Goal: Contribute content: Add original content to the website for others to see

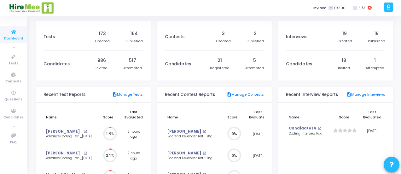
click at [12, 32] on icon at bounding box center [13, 32] width 13 height 8
click at [13, 97] on span "Questions" at bounding box center [13, 99] width 18 height 5
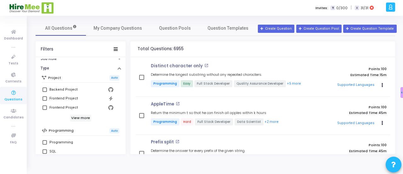
scroll to position [47, 0]
click at [44, 89] on span at bounding box center [45, 90] width 4 height 4
click at [44, 92] on input "Backend Project" at bounding box center [44, 92] width 0 height 0
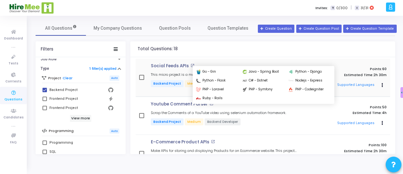
click at [347, 87] on button "Supported Languages" at bounding box center [355, 84] width 41 height 9
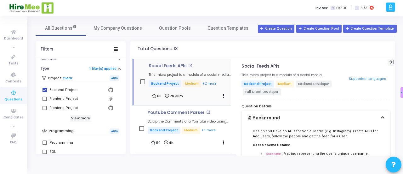
click at [389, 62] on icon at bounding box center [391, 62] width 5 height 4
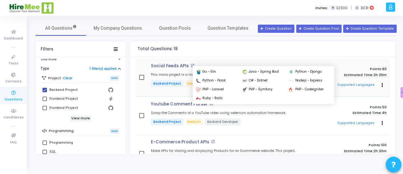
click at [346, 84] on button "Supported Languages" at bounding box center [355, 84] width 41 height 9
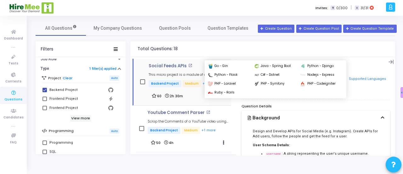
click at [366, 79] on button "Supported Languages" at bounding box center [367, 78] width 41 height 9
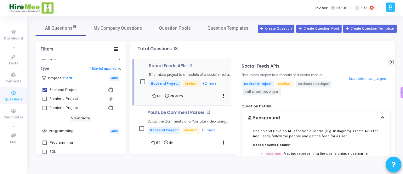
click at [389, 63] on icon at bounding box center [391, 62] width 5 height 4
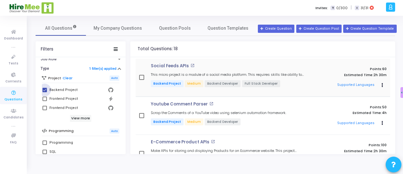
click at [45, 90] on span at bounding box center [45, 90] width 4 height 4
click at [45, 92] on input "Backend Project" at bounding box center [44, 92] width 0 height 0
checkbox input "false"
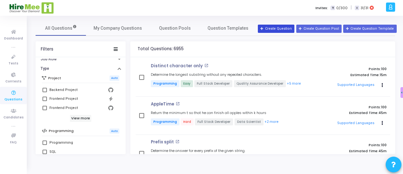
click at [284, 29] on button "Create Question" at bounding box center [276, 29] width 37 height 8
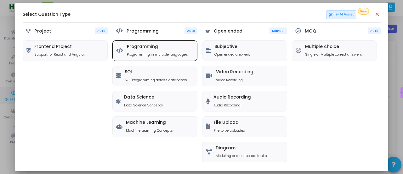
click at [171, 57] on div "Programming Programming in multiple languages" at bounding box center [155, 51] width 84 height 20
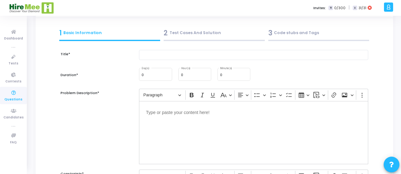
scroll to position [18, 0]
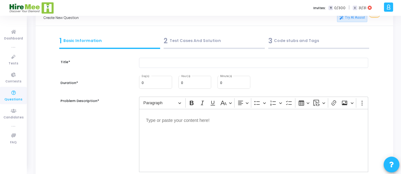
click at [283, 41] on div "3 Code stubs and Tags" at bounding box center [318, 41] width 101 height 10
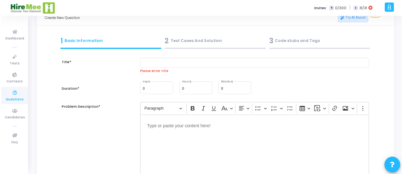
scroll to position [0, 0]
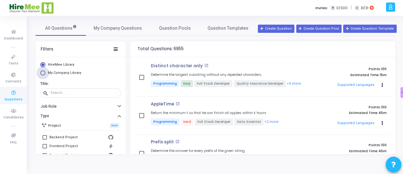
click at [47, 72] on span "My Company Library" at bounding box center [63, 72] width 37 height 5
click at [45, 72] on input "My Company Library" at bounding box center [42, 72] width 5 height 5
radio input "true"
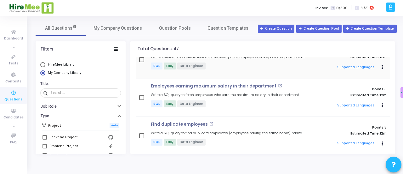
scroll to position [55, 0]
click at [381, 141] on button "Actions" at bounding box center [383, 143] width 9 height 9
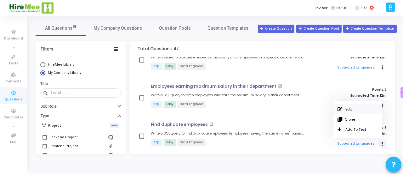
click at [348, 107] on link "Edit" at bounding box center [358, 109] width 49 height 10
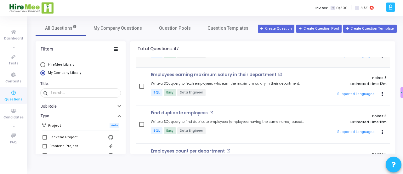
scroll to position [0, 0]
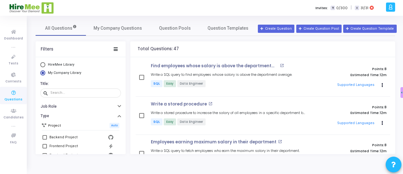
click at [117, 17] on div "All Questions My Company Questions Question Pools Question Templates Filters Hi…" at bounding box center [216, 95] width 376 height 158
click at [192, 87] on p "SQL Easy Data Engineer" at bounding box center [228, 84] width 155 height 8
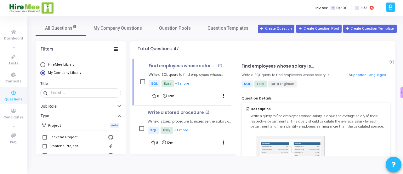
click at [170, 10] on div "Invites: T 0/300 | I 31/31" at bounding box center [223, 8] width 321 height 16
click at [389, 63] on icon at bounding box center [391, 61] width 5 height 5
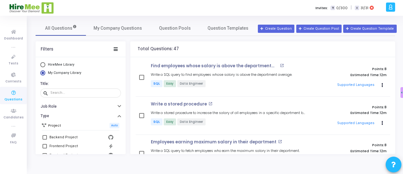
click at [119, 7] on div "Invites: T 0/300 | I 31/31" at bounding box center [223, 8] width 321 height 16
click at [139, 10] on div "Invites: T 0/300 | I 31/31" at bounding box center [223, 8] width 321 height 16
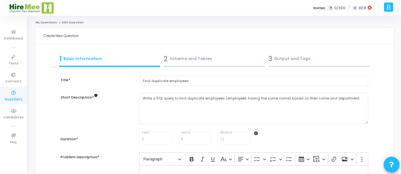
click at [291, 61] on div "3 Output and Tags" at bounding box center [318, 59] width 101 height 10
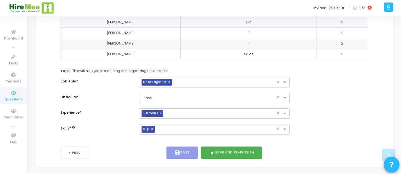
scroll to position [215, 0]
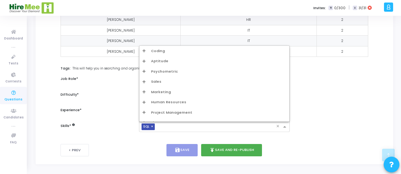
click at [285, 126] on span at bounding box center [285, 126] width 8 height 5
click at [149, 49] on div "Coding" at bounding box center [214, 50] width 144 height 5
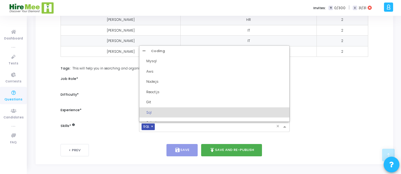
drag, startPoint x: 145, startPoint y: 59, endPoint x: 93, endPoint y: 102, distance: 68.2
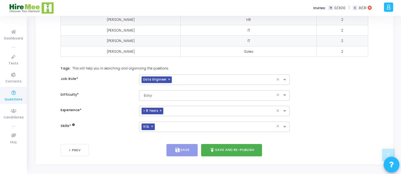
click at [53, 92] on div "Title* Find duplicate employees Short Description* info Write a SQL query to fi…" at bounding box center [214, 5] width 342 height 302
